Goal: Navigation & Orientation: Find specific page/section

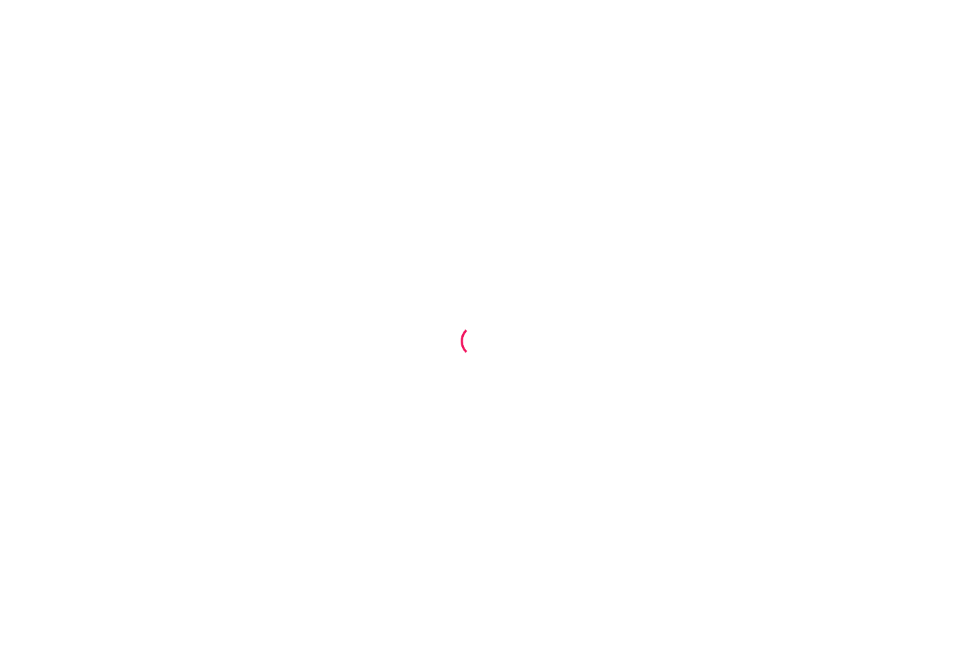
click at [400, 280] on div at bounding box center [481, 322] width 963 height 645
click at [400, 281] on div at bounding box center [481, 322] width 963 height 645
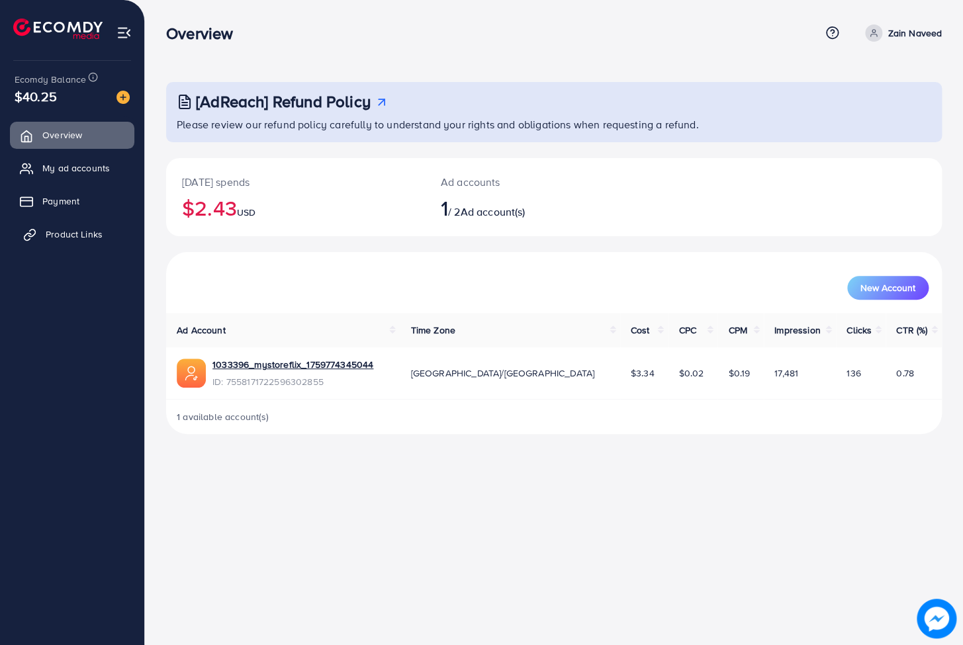
click at [60, 235] on span "Product Links" at bounding box center [74, 234] width 57 height 13
click at [79, 235] on span "Product Links" at bounding box center [74, 234] width 57 height 13
click at [94, 236] on span "Product Links" at bounding box center [74, 234] width 57 height 13
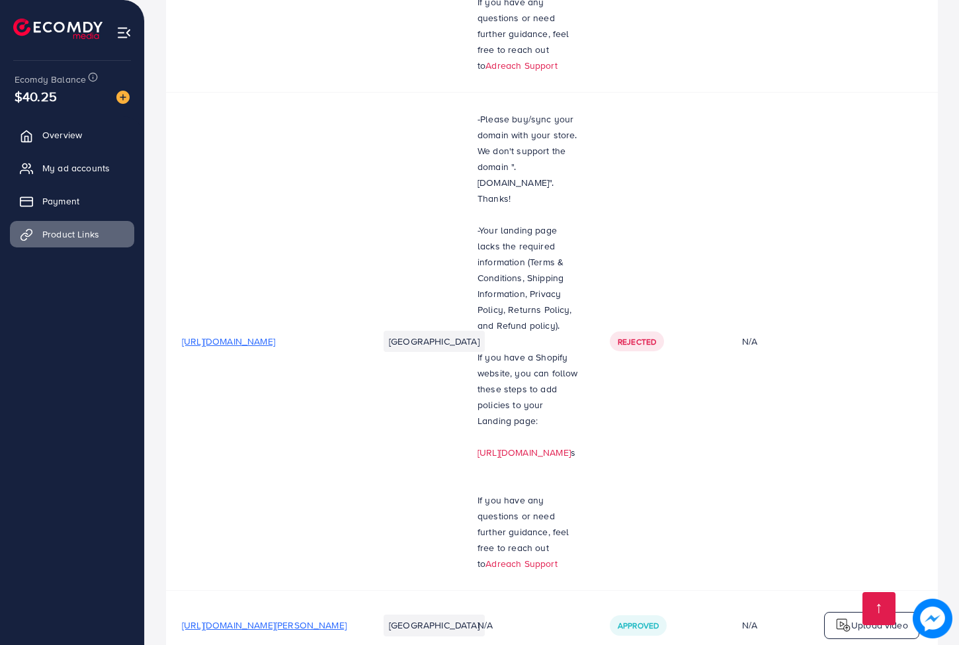
scroll to position [617, 0]
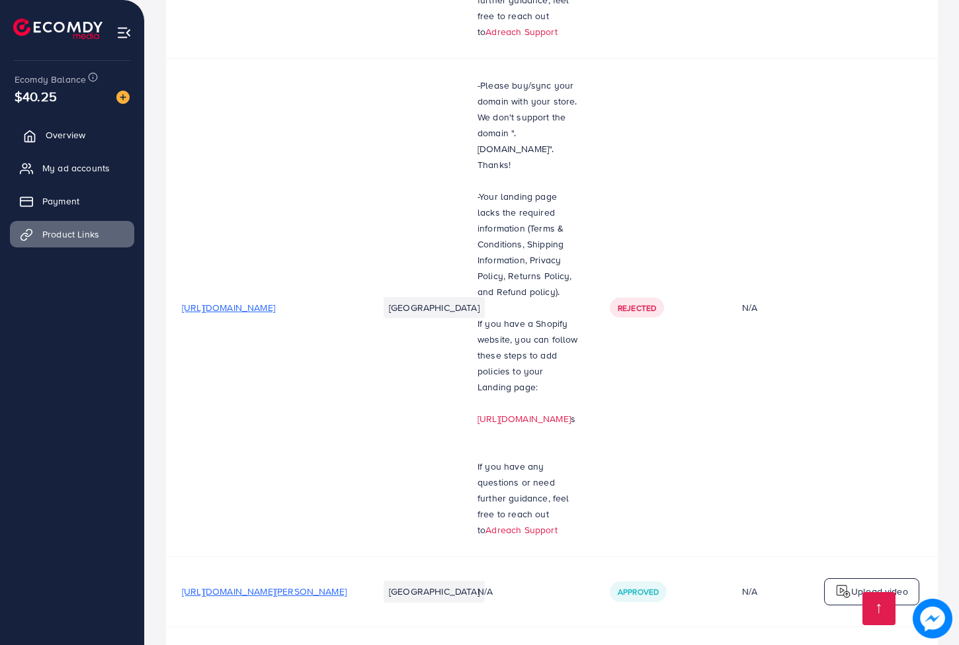
click at [60, 143] on link "Overview" at bounding box center [72, 135] width 124 height 26
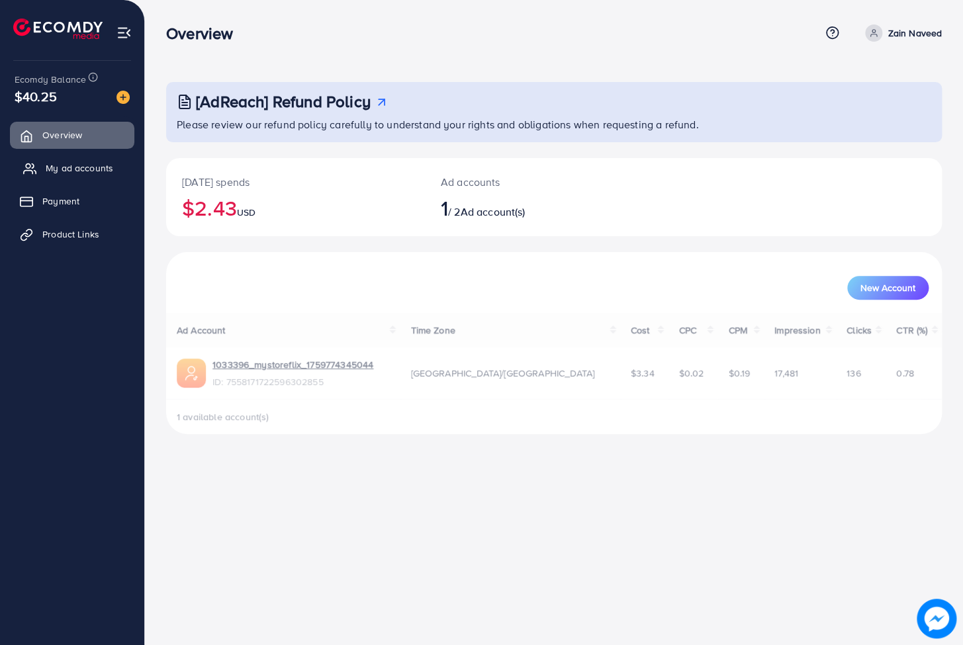
click at [54, 164] on span "My ad accounts" at bounding box center [79, 167] width 67 height 13
click at [69, 166] on span "My ad accounts" at bounding box center [79, 167] width 67 height 13
click at [78, 164] on span "My ad accounts" at bounding box center [79, 167] width 67 height 13
click at [304, 371] on div "Ad Account Time Zone Cost CPC CPM Impression Clicks CTR (%) 1033396_mystoreflix…" at bounding box center [553, 373] width 775 height 121
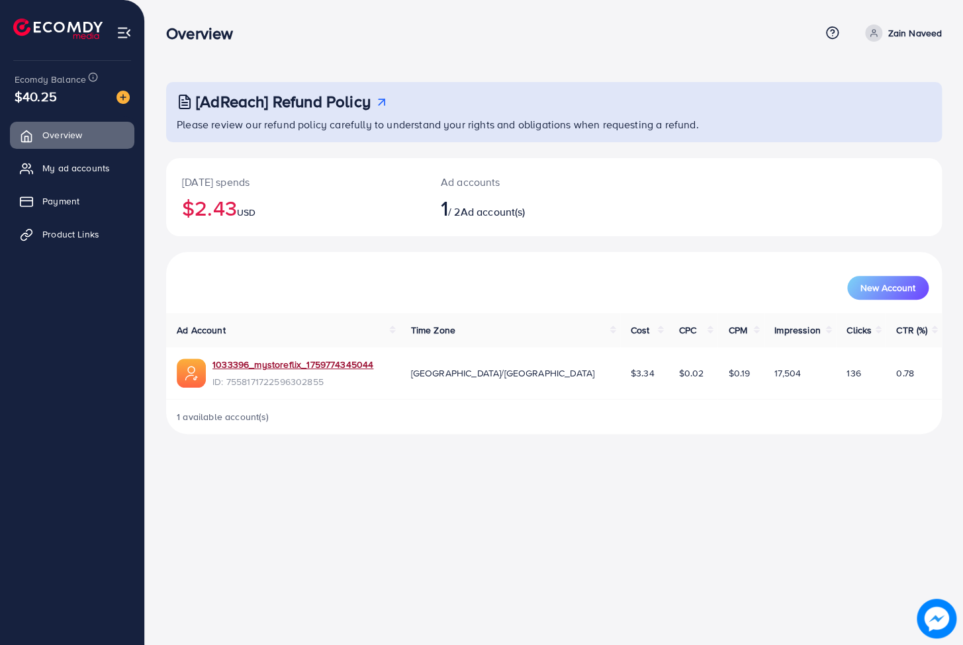
click at [304, 371] on link "1033396_mystoreflix_1759774345044" at bounding box center [292, 364] width 161 height 13
